Goal: Book appointment/travel/reservation

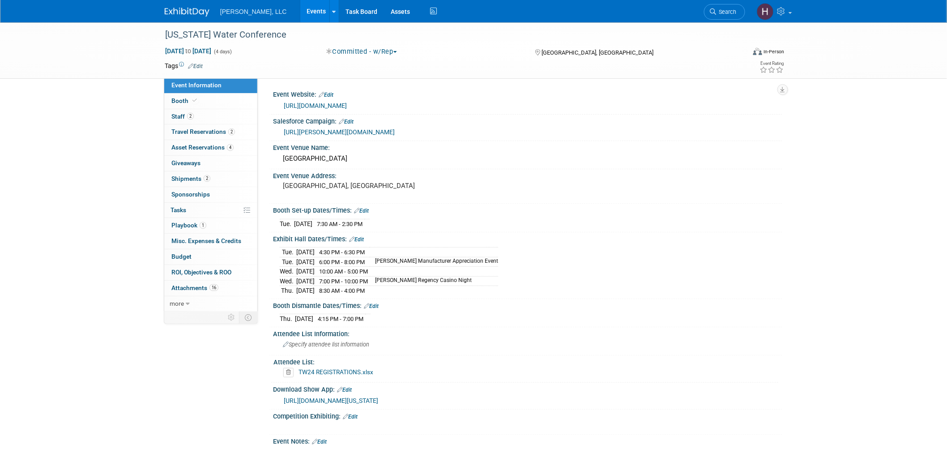
click at [300, 8] on link "Events" at bounding box center [316, 11] width 33 height 22
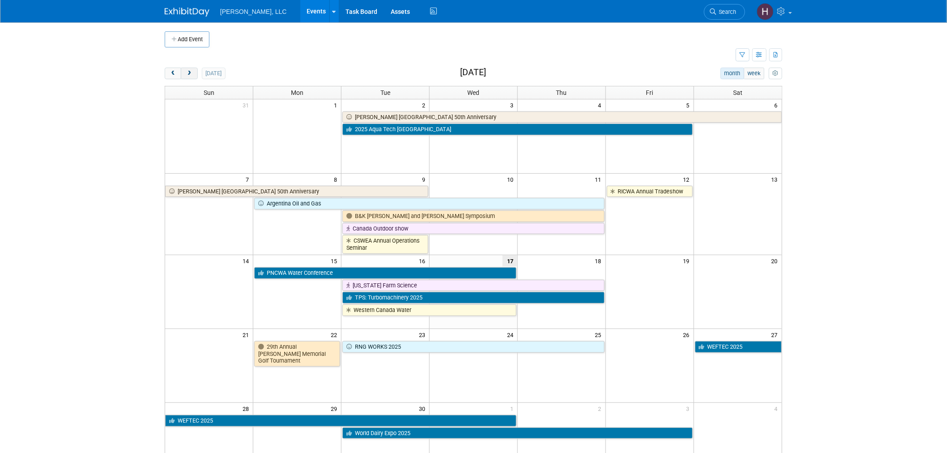
click at [189, 74] on span "next" at bounding box center [189, 74] width 7 height 6
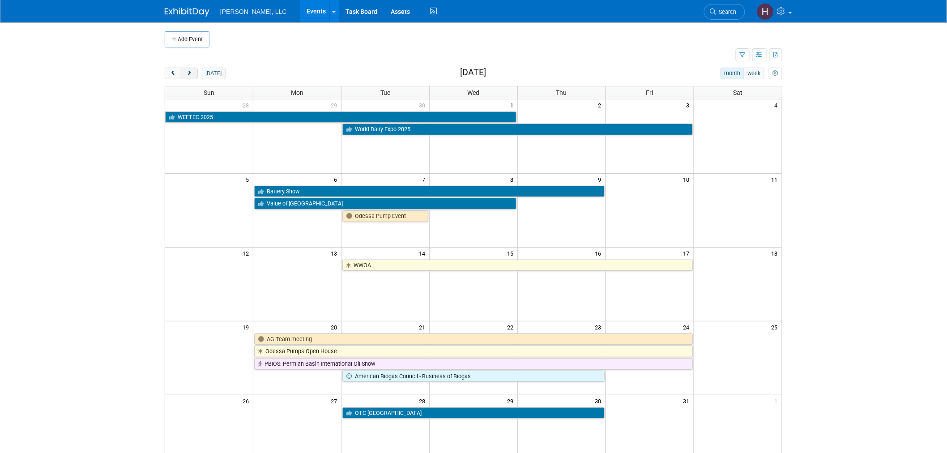
click at [189, 74] on span "next" at bounding box center [189, 74] width 7 height 6
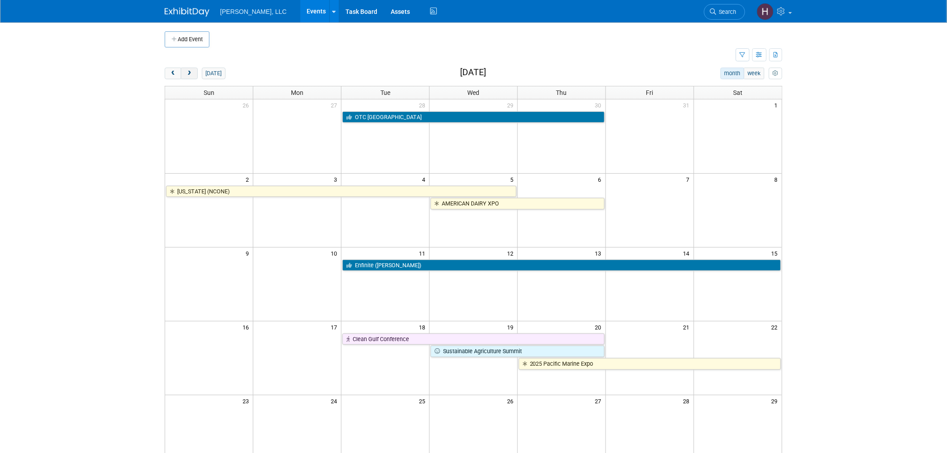
click at [189, 74] on span "next" at bounding box center [189, 74] width 7 height 6
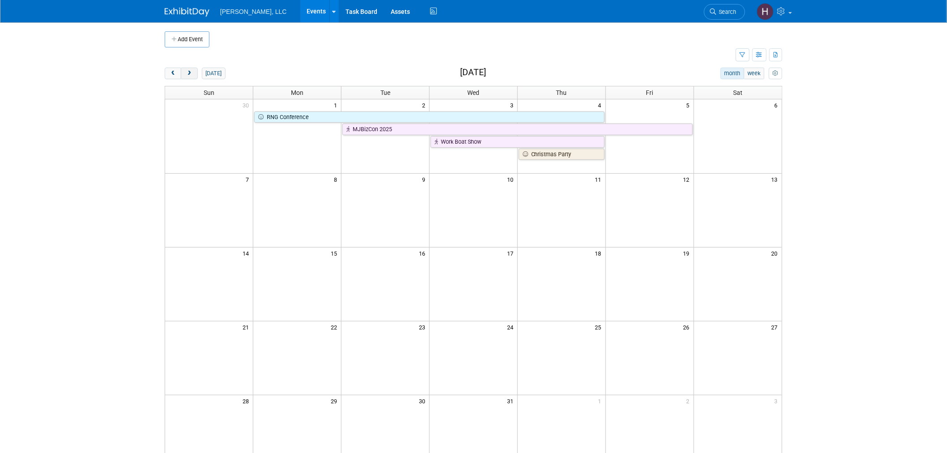
click at [189, 74] on span "next" at bounding box center [189, 74] width 7 height 6
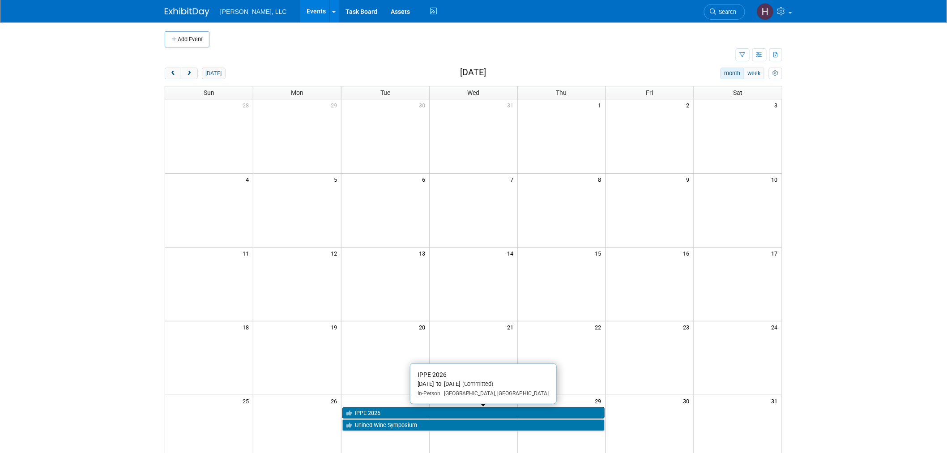
click at [426, 409] on link "IPPE 2026" at bounding box center [473, 413] width 262 height 12
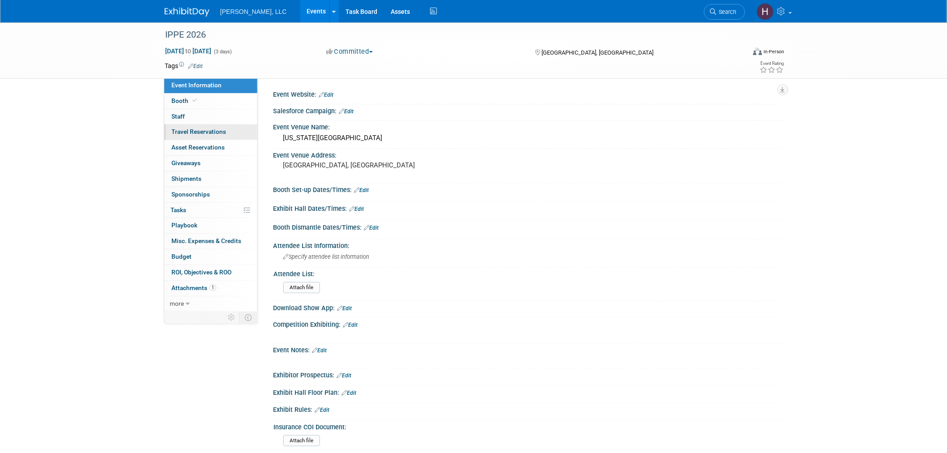
click at [217, 133] on span "Travel Reservations 0" at bounding box center [198, 131] width 55 height 7
